Goal: Task Accomplishment & Management: Manage account settings

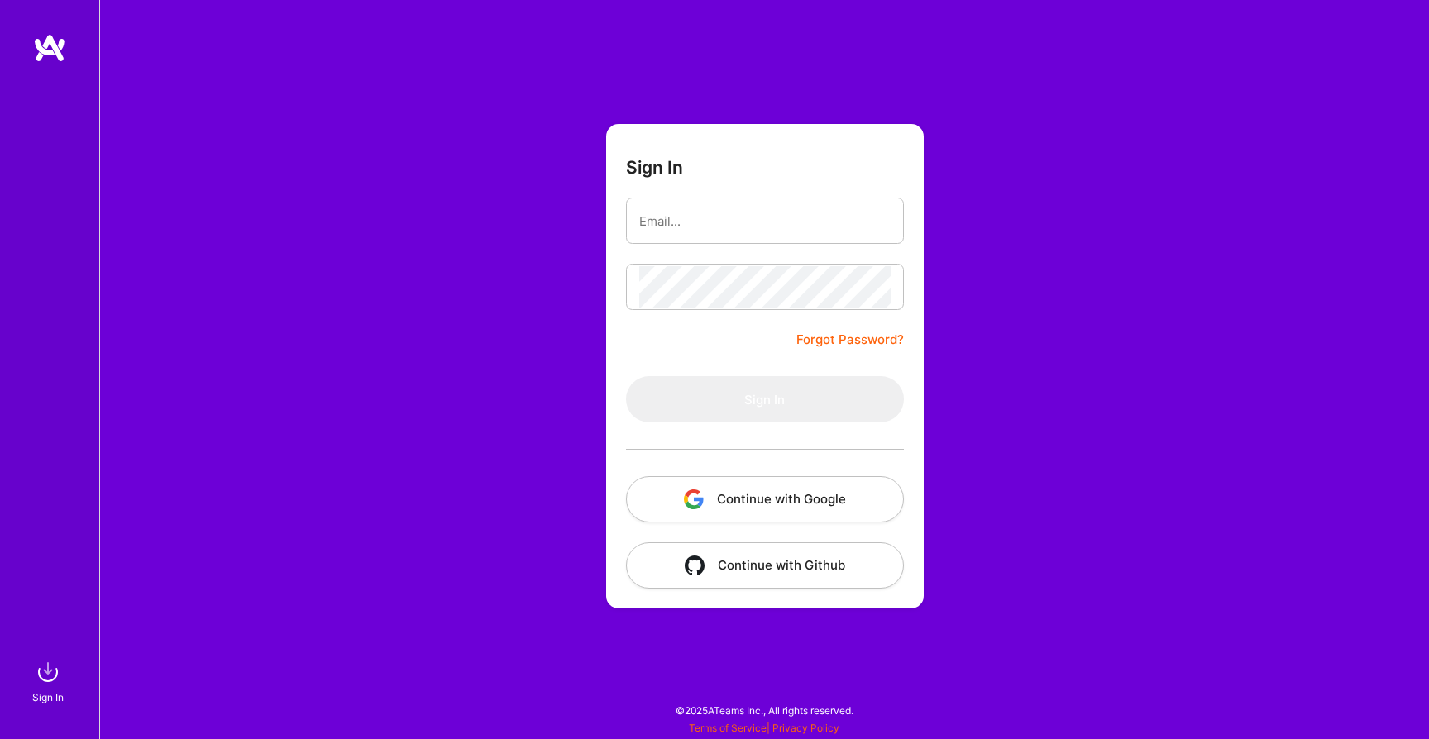
click at [718, 467] on div at bounding box center [765, 450] width 278 height 54
click at [718, 489] on button "Continue with Google" at bounding box center [765, 499] width 278 height 46
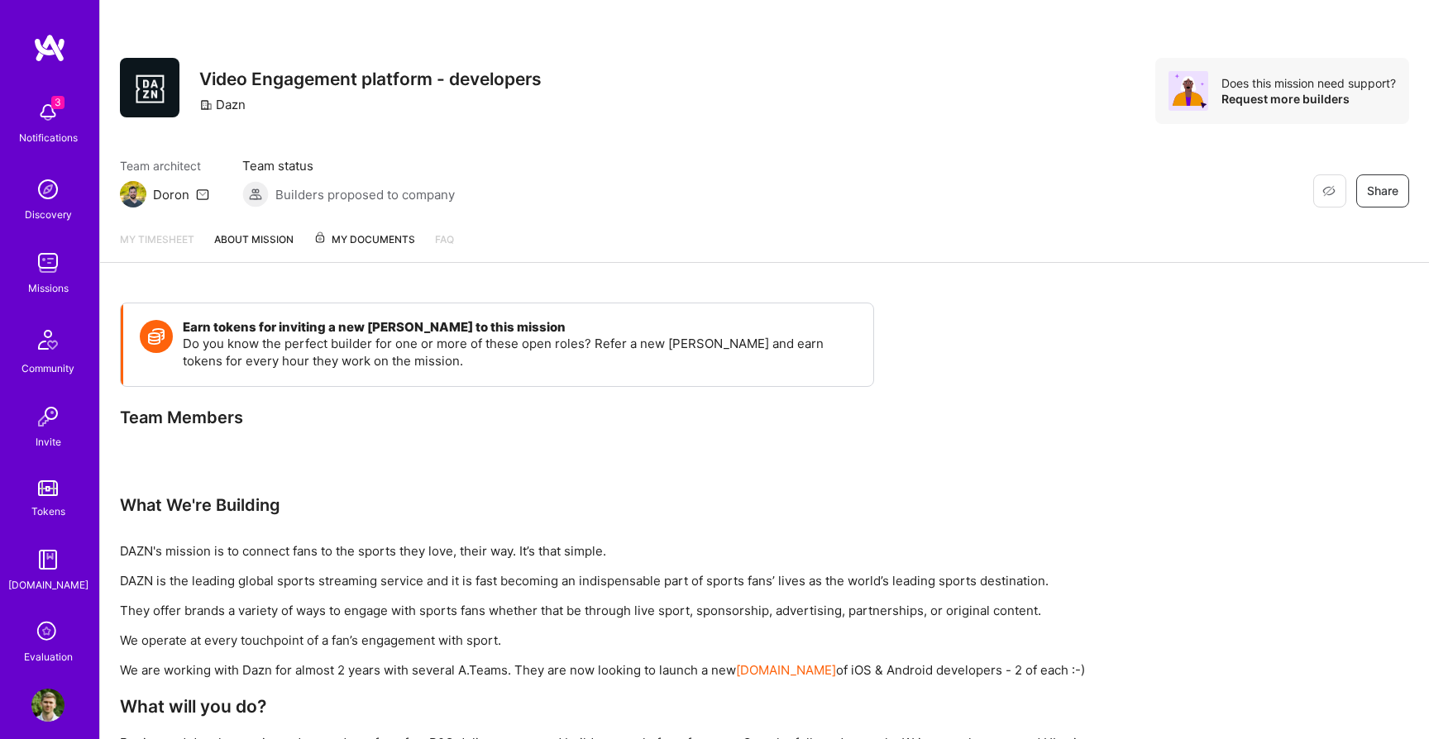
click at [41, 282] on div "Missions" at bounding box center [48, 287] width 41 height 17
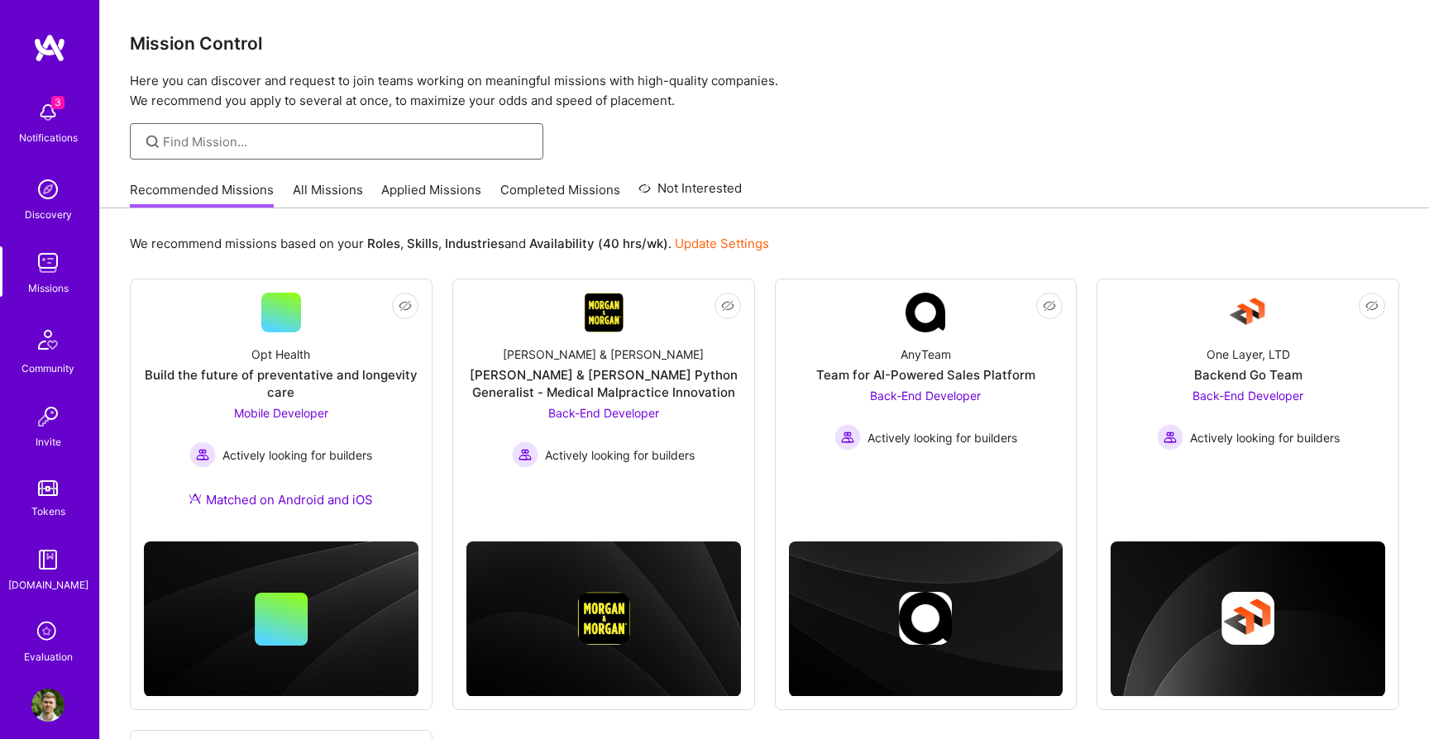
click at [300, 141] on input at bounding box center [347, 141] width 368 height 17
click at [53, 121] on img at bounding box center [47, 112] width 33 height 33
click at [728, 128] on div "3 3 Notifications Discovery Missions Community Invite Tokens [DOMAIN_NAME] Eval…" at bounding box center [714, 566] width 1429 height 1132
click at [48, 645] on icon at bounding box center [47, 632] width 31 height 31
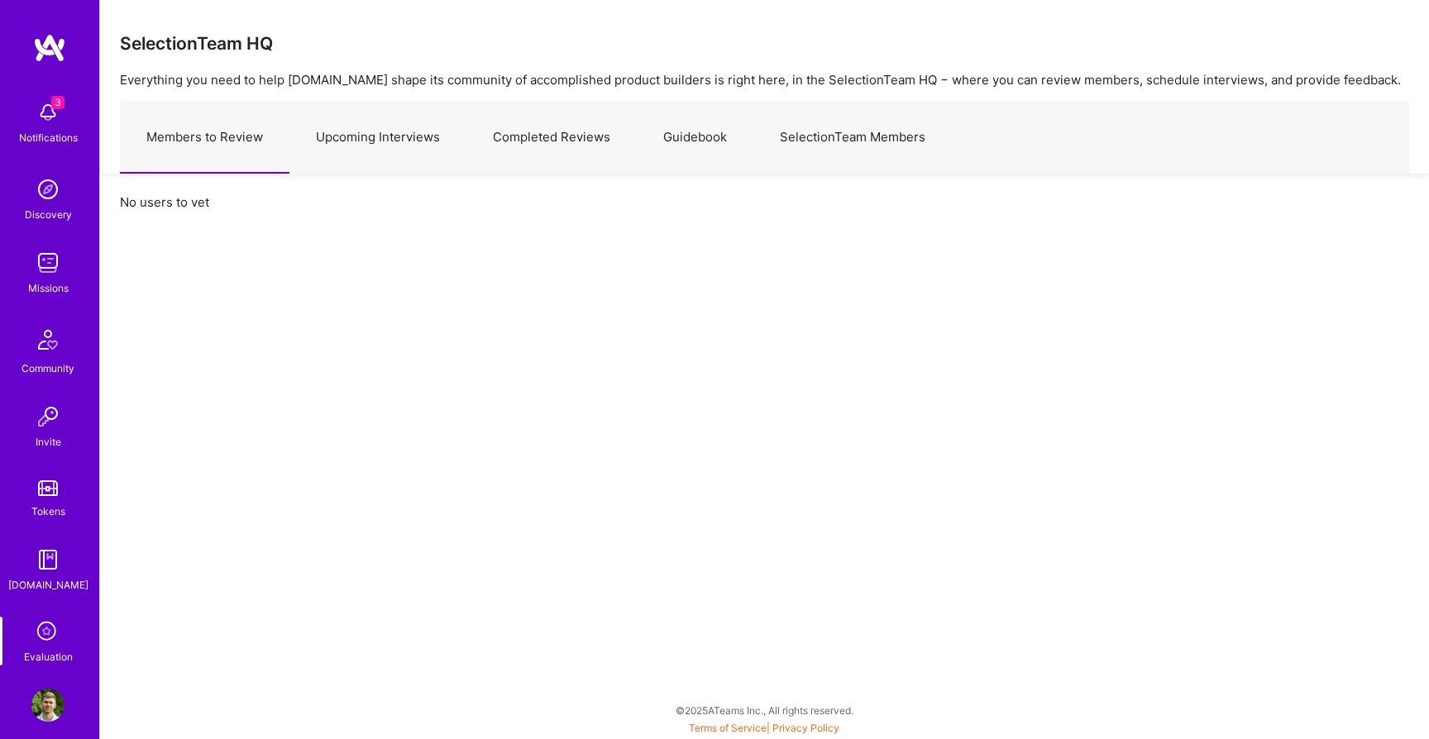
click at [383, 174] on div "No users to vet" at bounding box center [764, 212] width 1329 height 77
click at [390, 154] on link "Upcoming Interviews" at bounding box center [377, 138] width 177 height 72
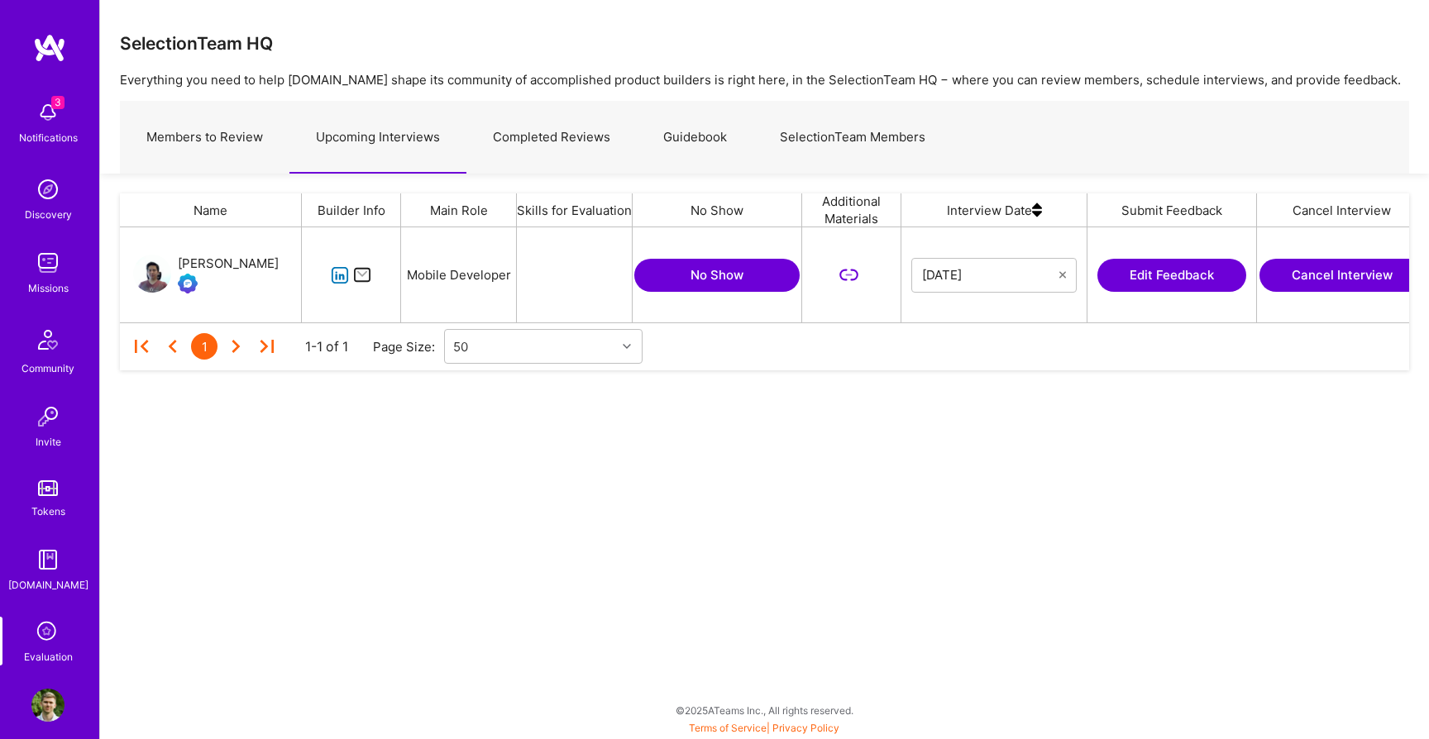
scroll to position [95, 1289]
click at [1282, 274] on button "Cancel Interview" at bounding box center [1341, 275] width 165 height 33
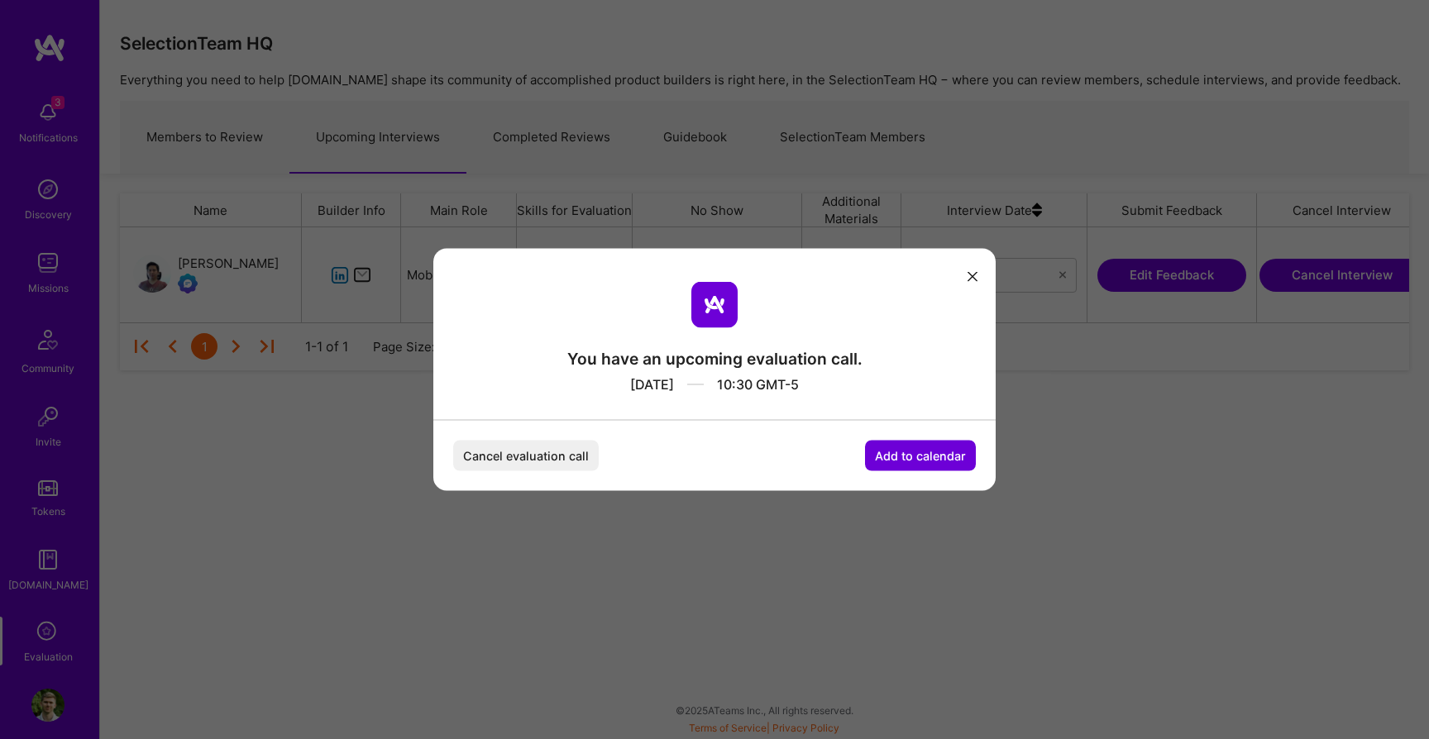
click at [502, 461] on button "Cancel evaluation call" at bounding box center [526, 456] width 146 height 31
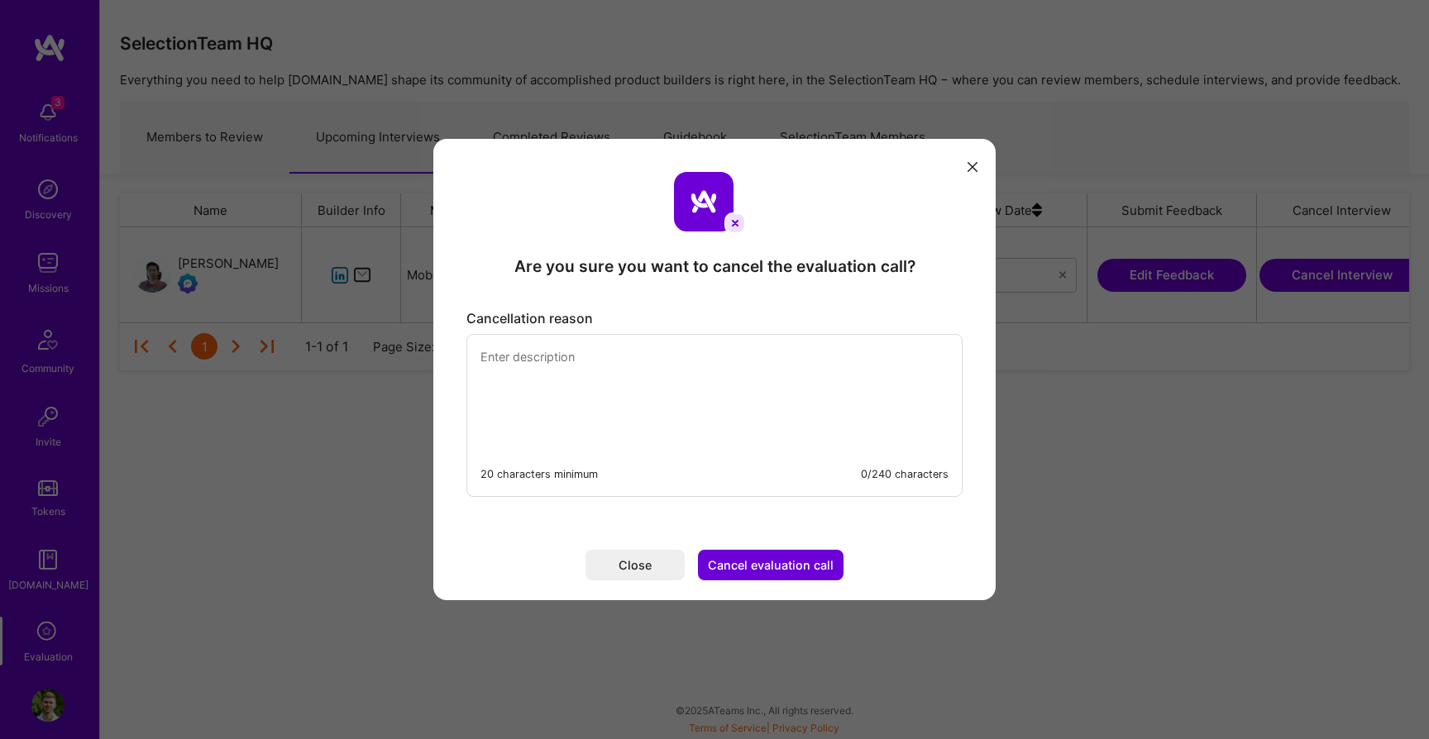
click at [642, 413] on textarea "modal" at bounding box center [714, 391] width 494 height 113
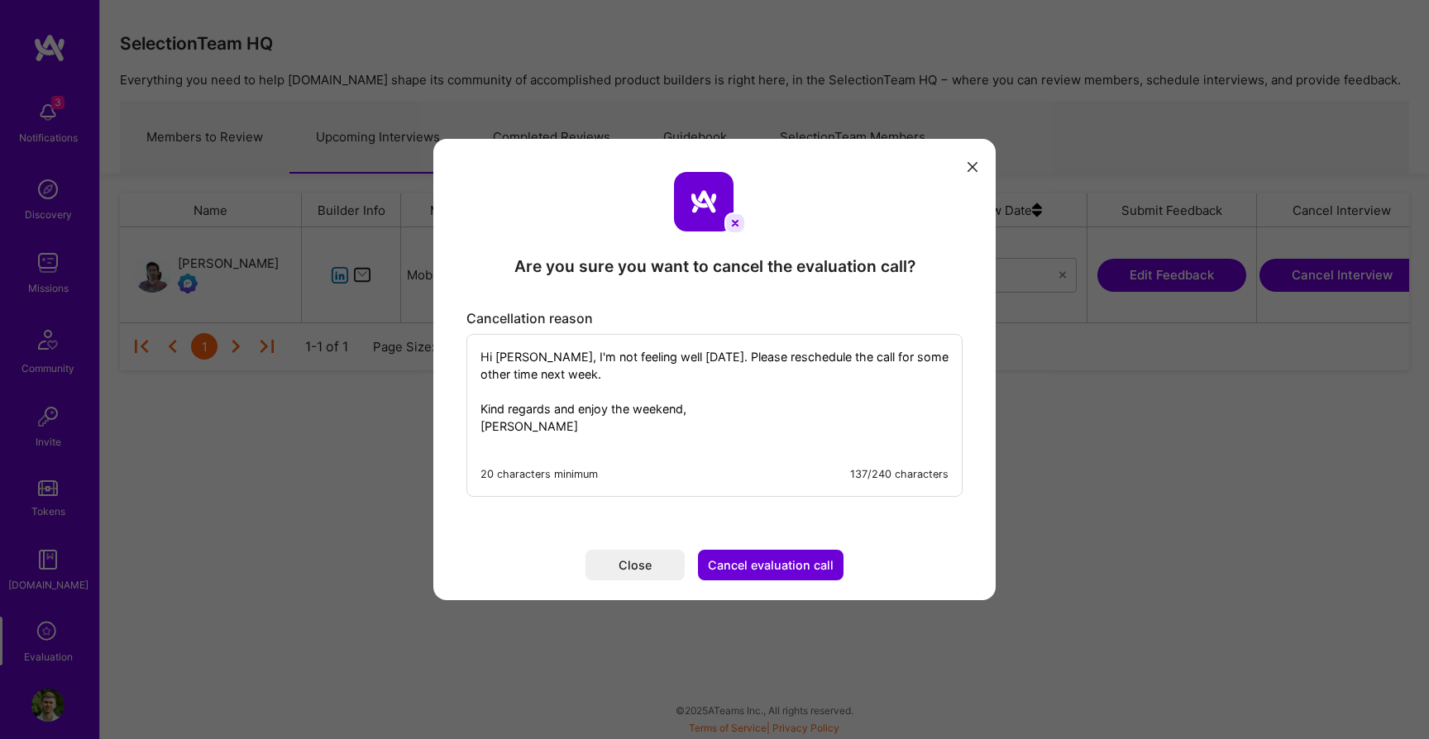
type textarea "Hi [PERSON_NAME], I'm not feeling well [DATE]. Please reschedule the call for s…"
click at [748, 560] on button "Cancel evaluation call" at bounding box center [771, 565] width 146 height 31
